Goal: Find specific page/section: Find specific page/section

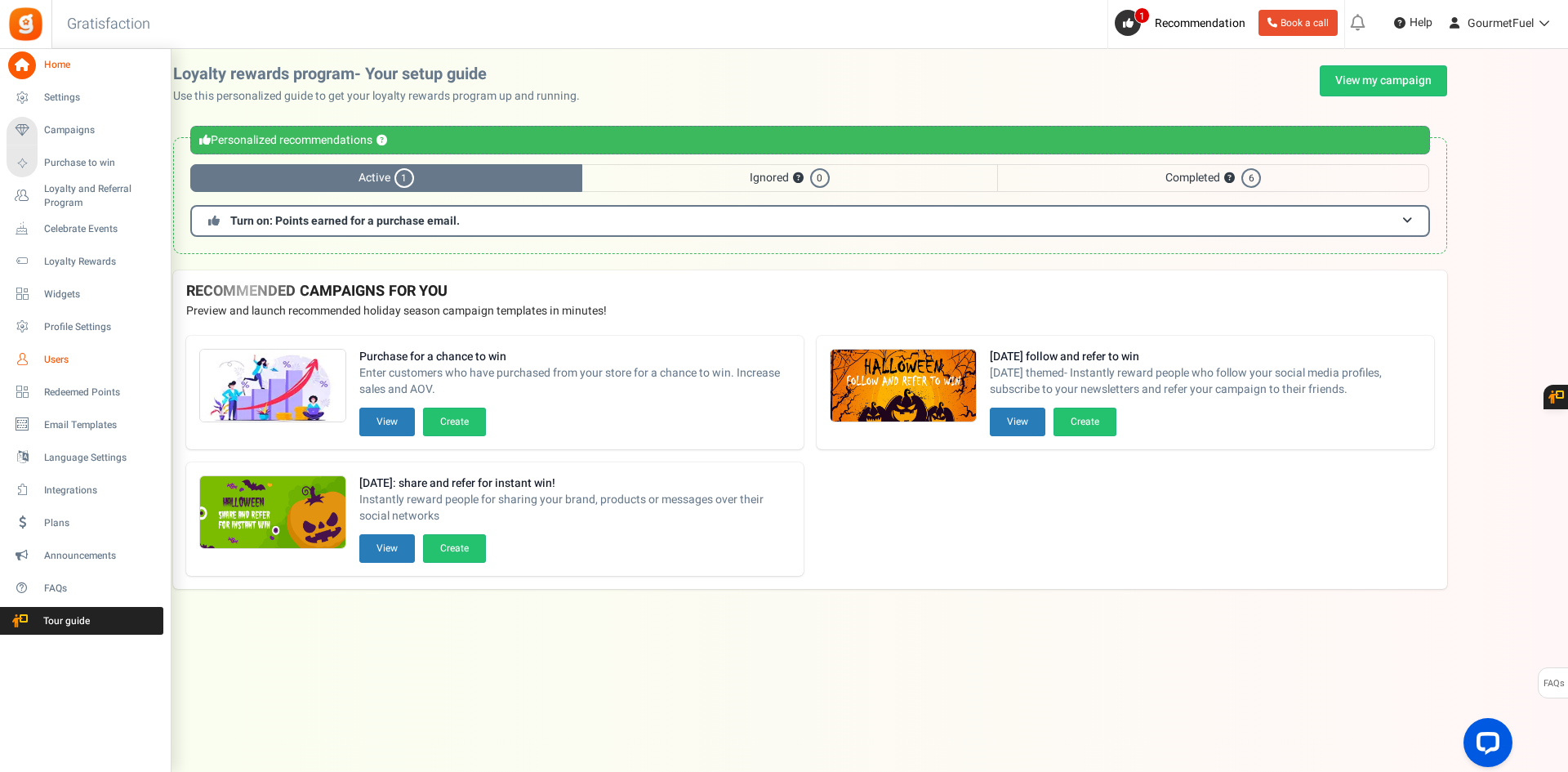
click at [38, 354] on link "Users" at bounding box center [85, 359] width 157 height 28
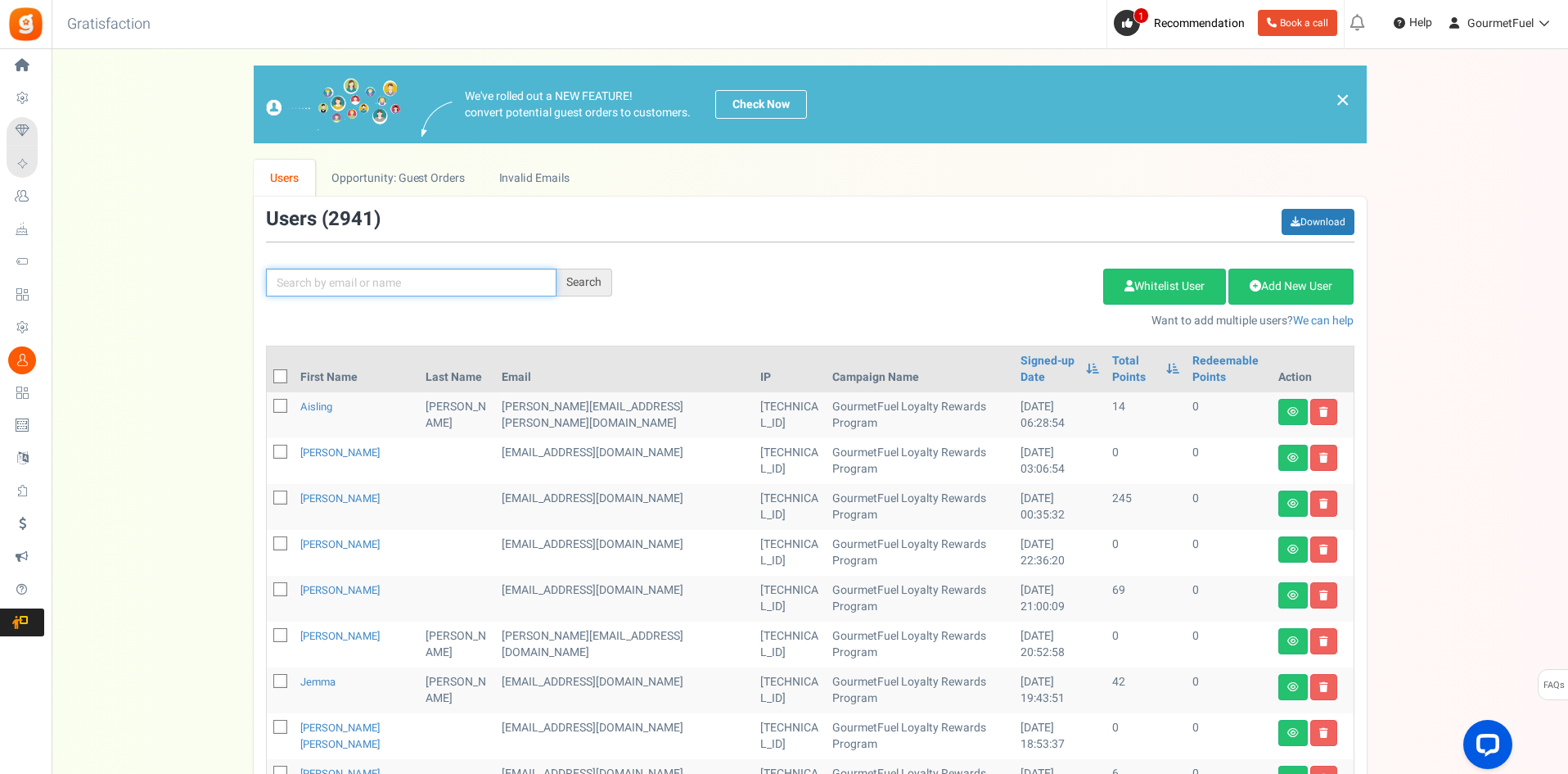
click at [326, 288] on input "text" at bounding box center [412, 282] width 291 height 28
paste input "[EMAIL_ADDRESS][DOMAIN_NAME]"
type input "[EMAIL_ADDRESS][DOMAIN_NAME]"
click at [580, 286] on div "Search" at bounding box center [584, 282] width 56 height 28
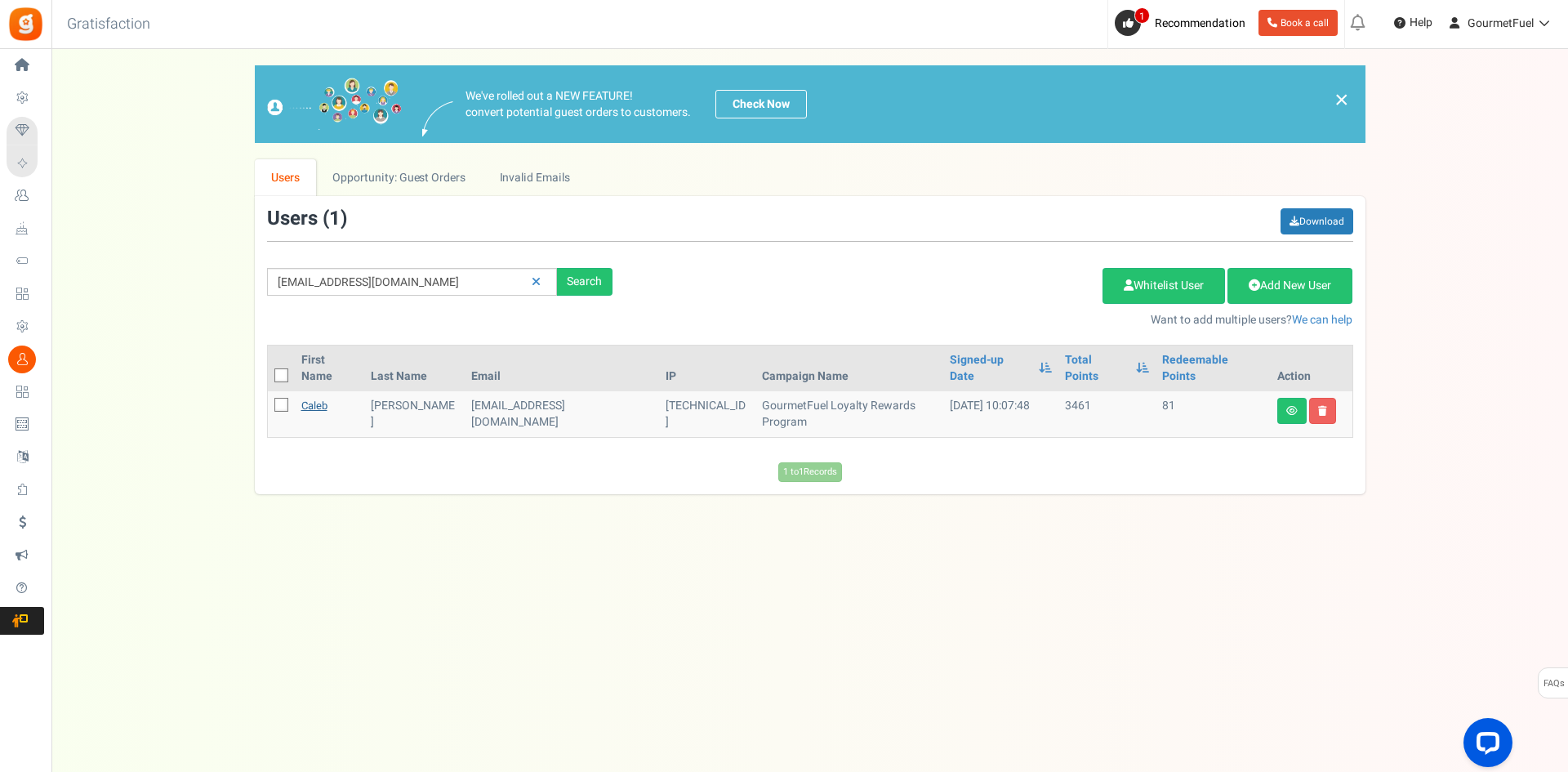
click at [317, 398] on link "Caleb" at bounding box center [314, 406] width 26 height 16
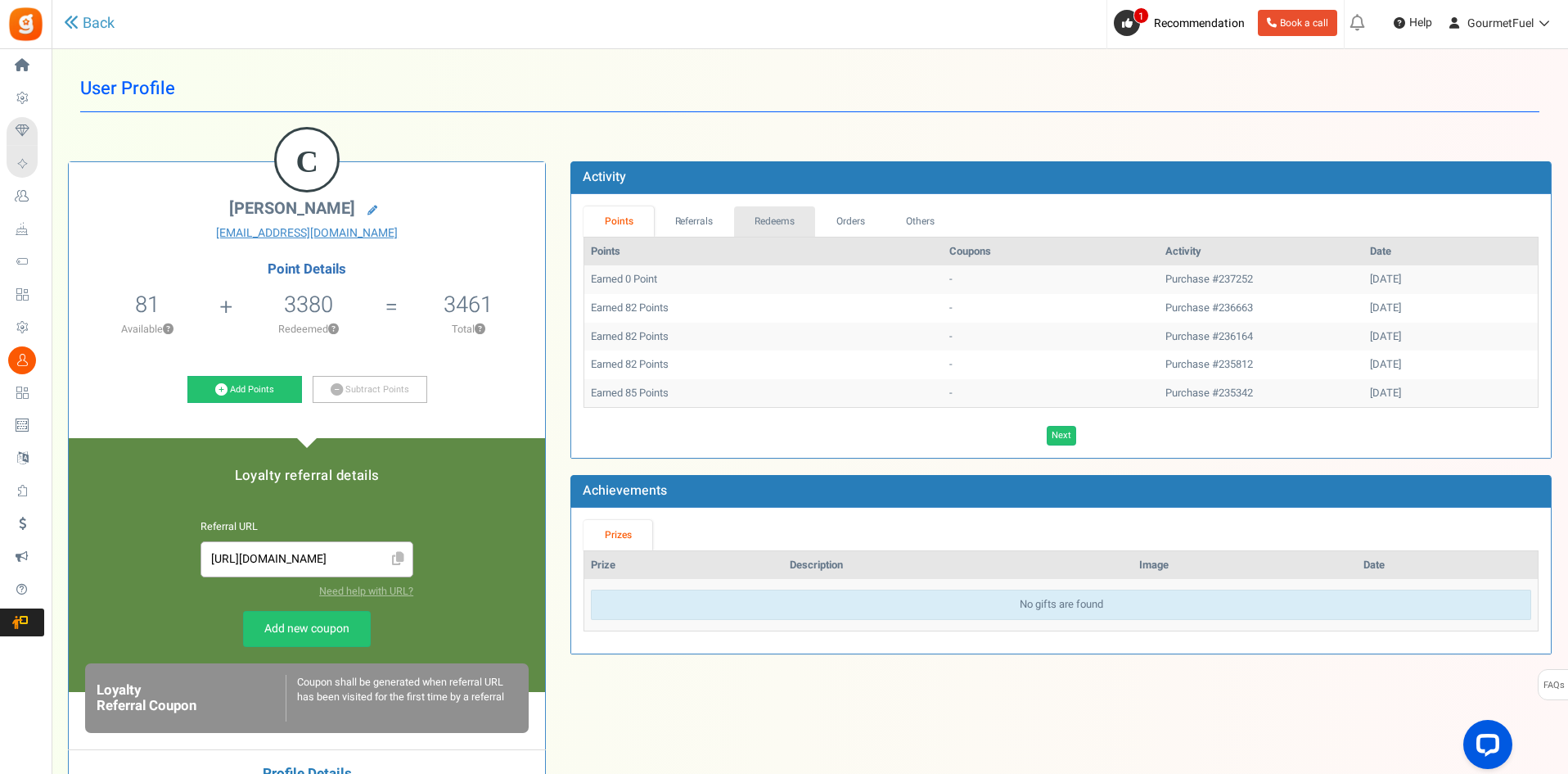
click at [783, 213] on link "Redeems" at bounding box center [776, 221] width 82 height 30
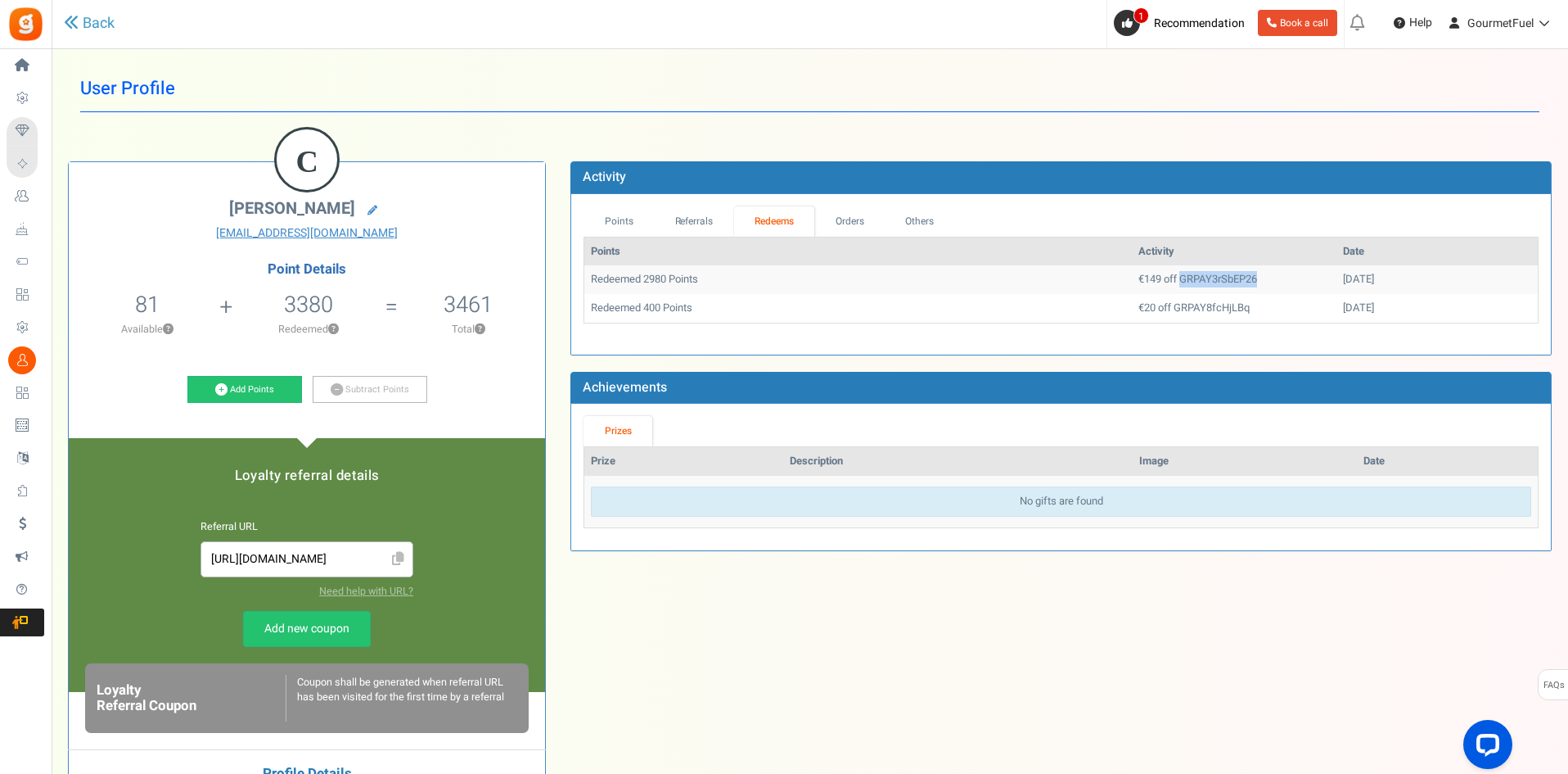
drag, startPoint x: 1189, startPoint y: 282, endPoint x: 1113, endPoint y: 289, distance: 76.3
click at [1132, 289] on td "€149 off GRPAY3rSbEP26" at bounding box center [1234, 279] width 205 height 28
copy td "GRPAY3rSbEP26"
